Goal: Task Accomplishment & Management: Use online tool/utility

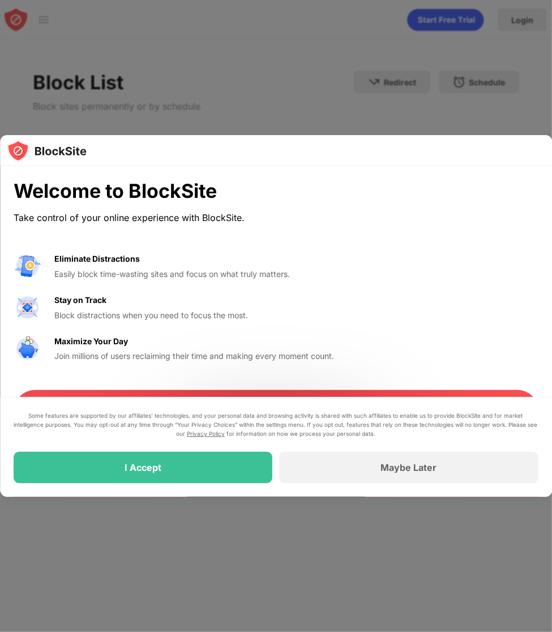
drag, startPoint x: 228, startPoint y: 28, endPoint x: 242, endPoint y: 27, distance: 14.2
click at [233, 28] on div at bounding box center [276, 316] width 552 height 632
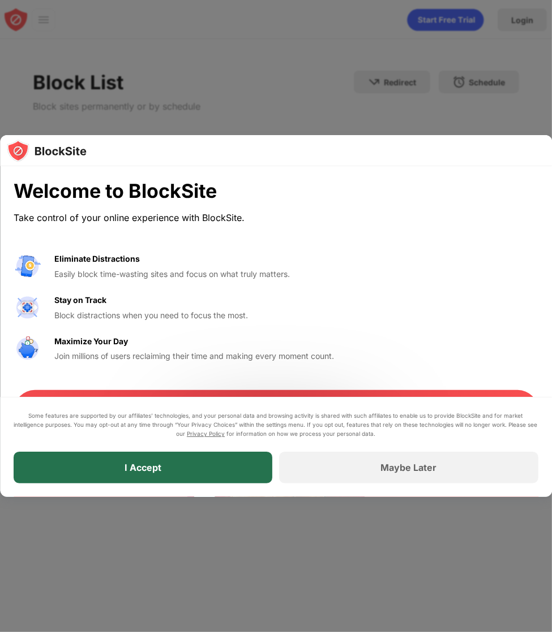
click at [233, 466] on div "I Accept" at bounding box center [143, 468] width 259 height 32
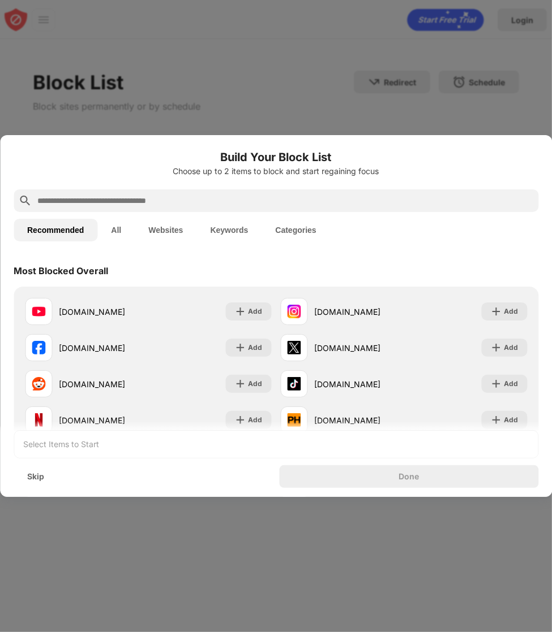
click at [175, 229] on button "Websites" at bounding box center [166, 230] width 62 height 23
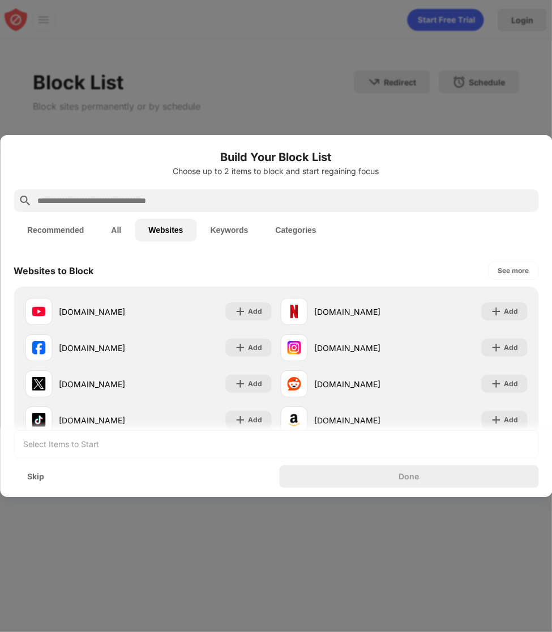
click at [135, 448] on div "Select Items to Start" at bounding box center [276, 445] width 524 height 28
click at [38, 479] on div "Skip" at bounding box center [35, 476] width 17 height 9
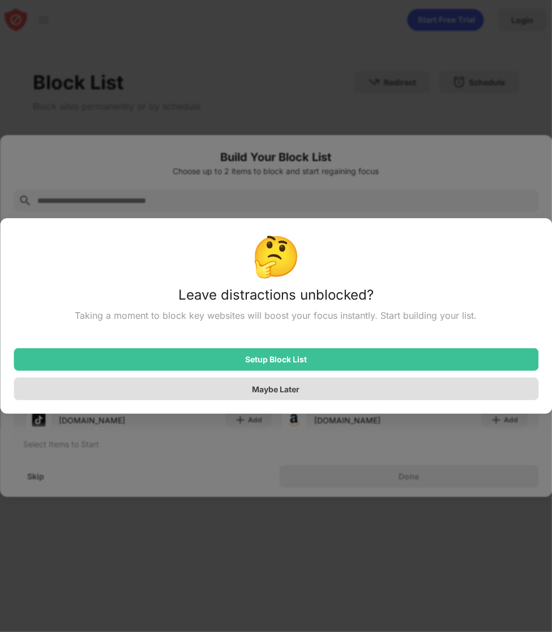
click at [294, 394] on div "Maybe Later" at bounding box center [276, 390] width 48 height 10
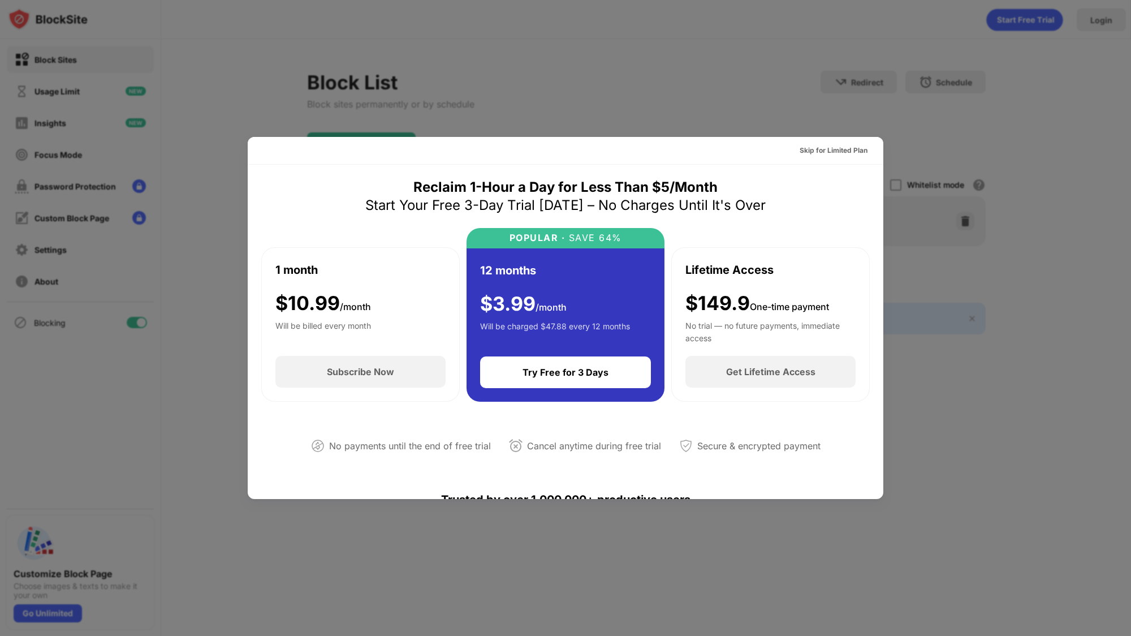
click at [551, 44] on div at bounding box center [565, 318] width 1131 height 636
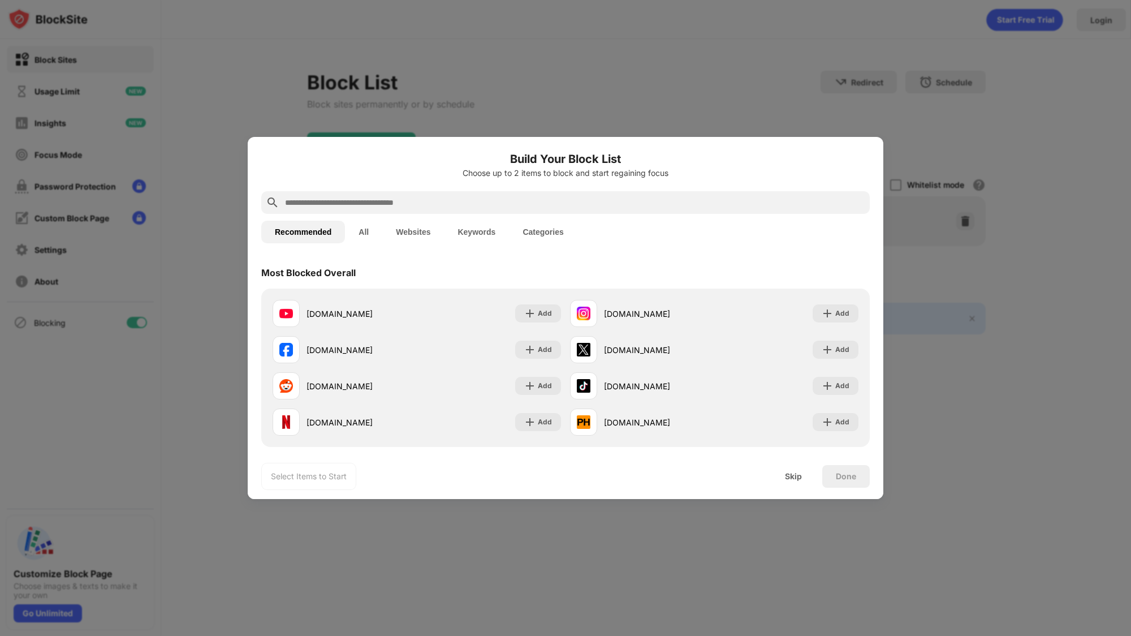
click at [551, 94] on div at bounding box center [565, 318] width 1131 height 636
click at [551, 470] on div "Skip" at bounding box center [794, 476] width 44 height 23
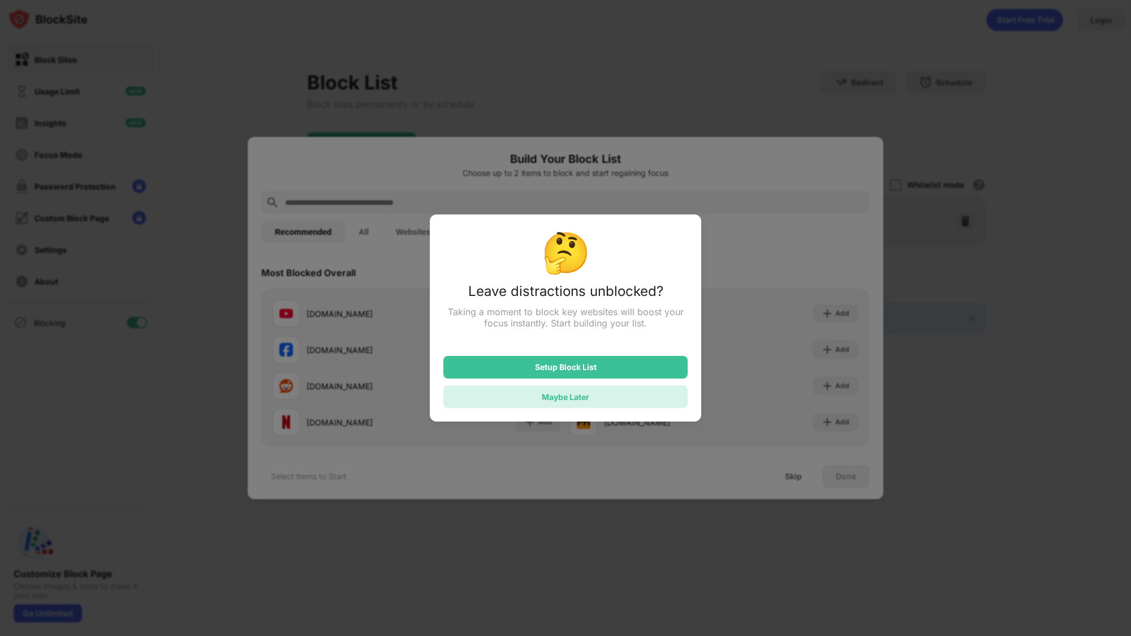
click at [551, 401] on div "Maybe Later" at bounding box center [566, 396] width 244 height 23
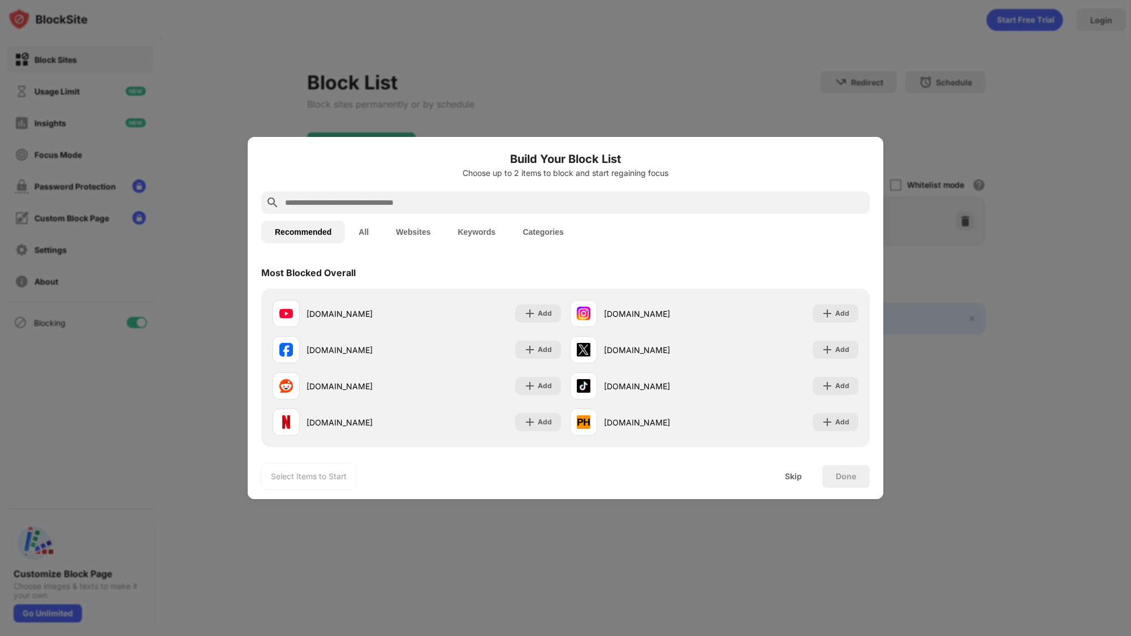
click at [552, 233] on button "Categories" at bounding box center [543, 232] width 68 height 23
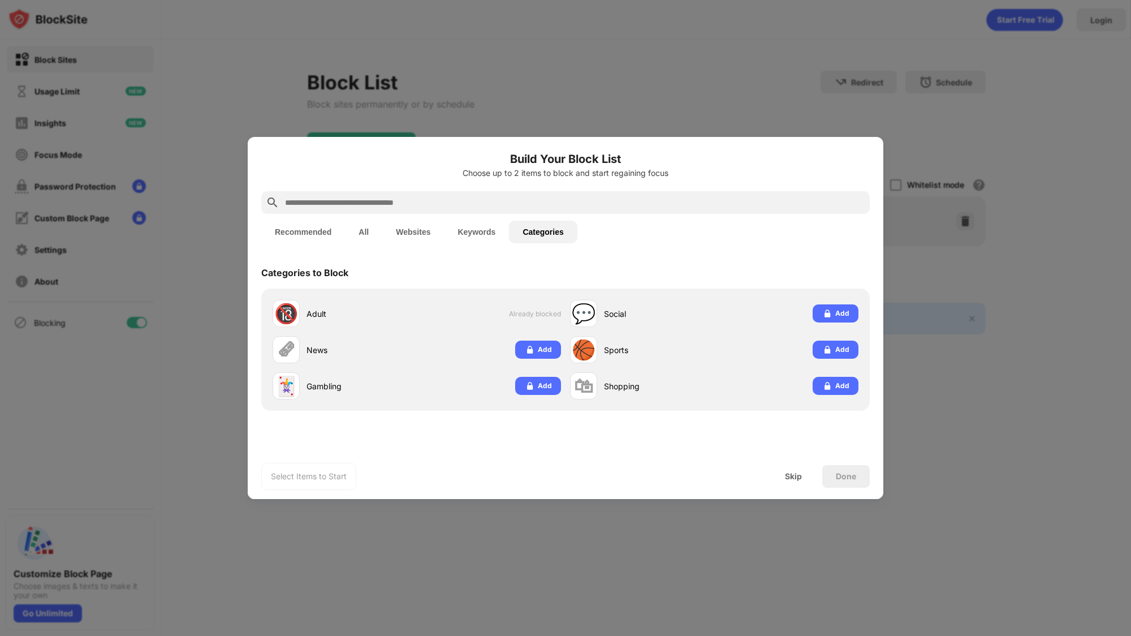
click at [493, 231] on button "Keywords" at bounding box center [476, 232] width 65 height 23
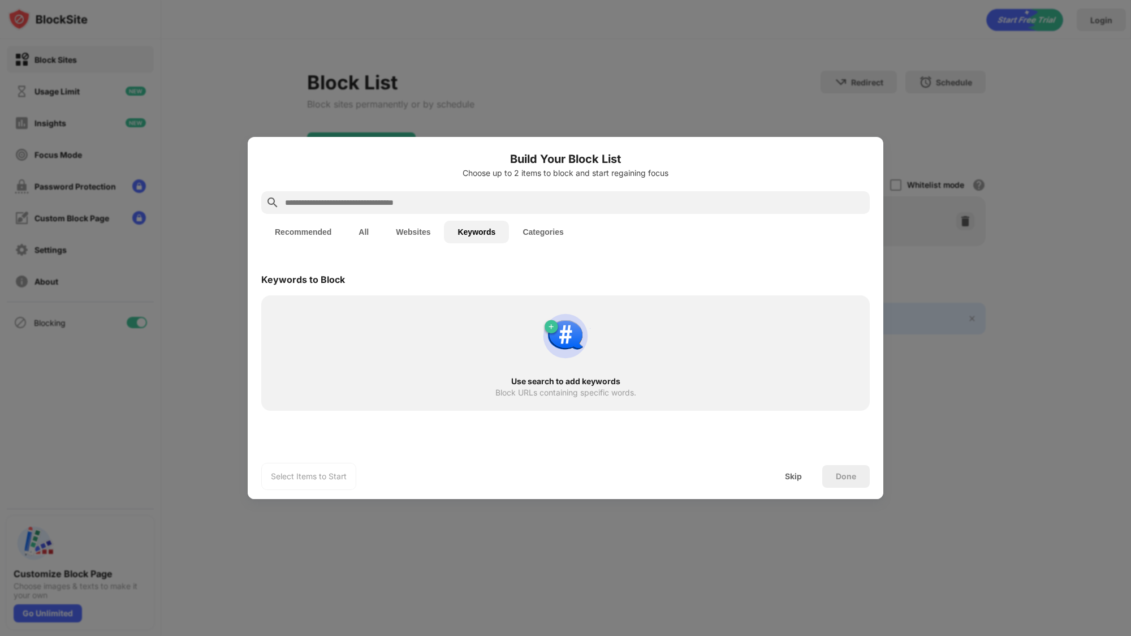
click at [609, 199] on input "text" at bounding box center [575, 203] width 582 height 14
paste input "**********"
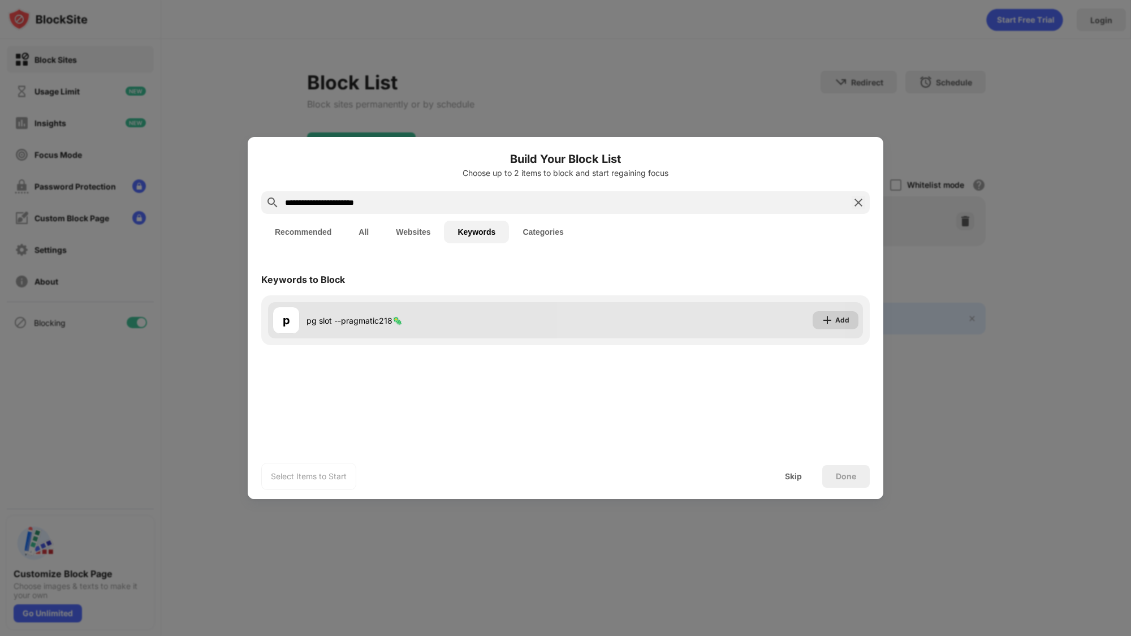
type input "**********"
click at [838, 320] on div "Add" at bounding box center [843, 320] width 14 height 11
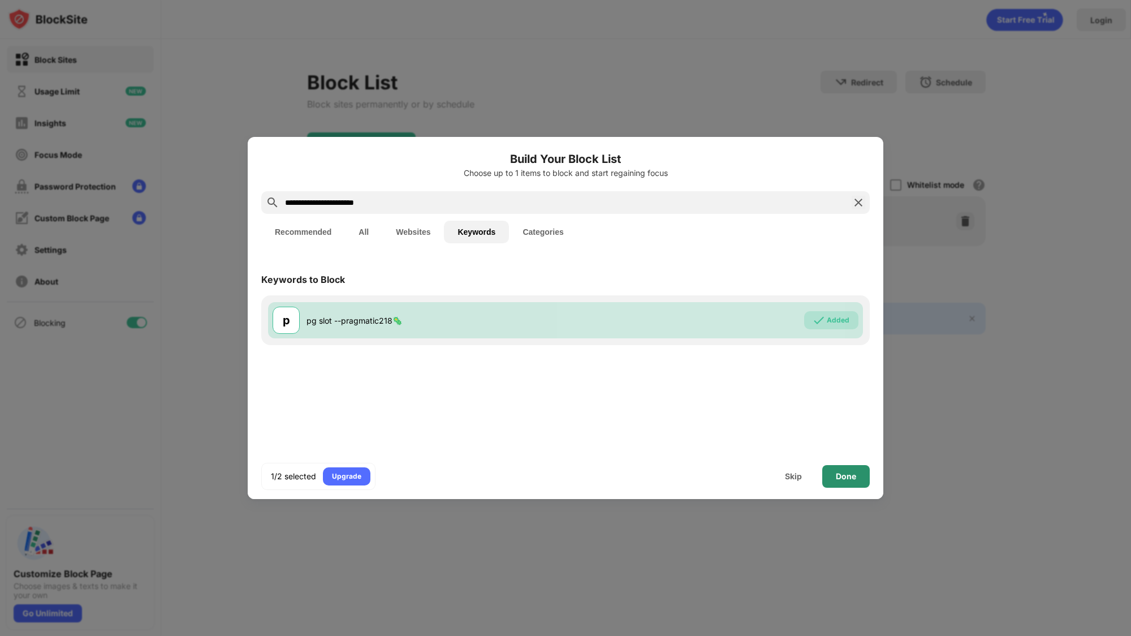
click at [855, 472] on div "Done" at bounding box center [846, 476] width 20 height 9
